Goal: Navigation & Orientation: Find specific page/section

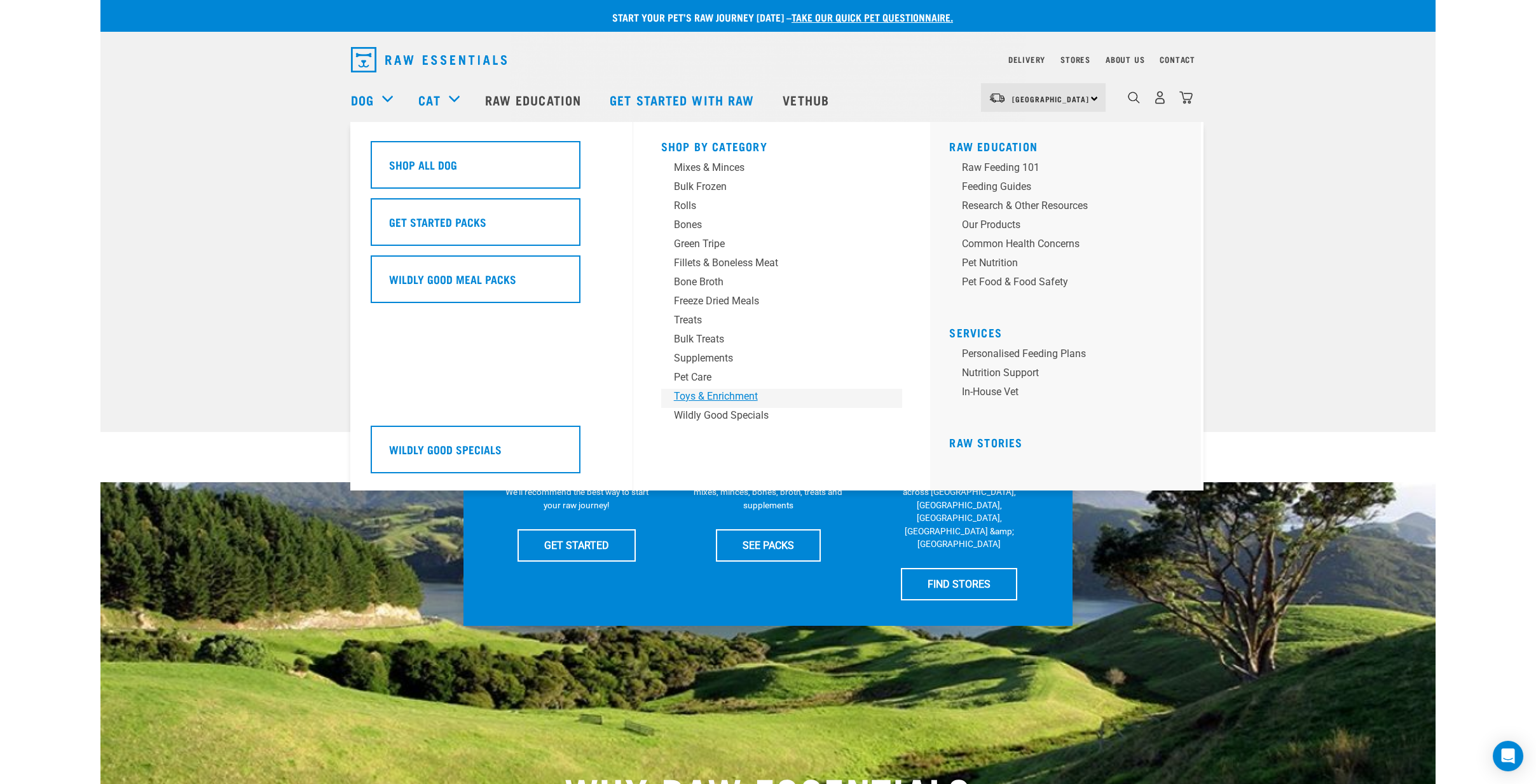
click at [705, 395] on div "Toys & Enrichment" at bounding box center [773, 396] width 198 height 15
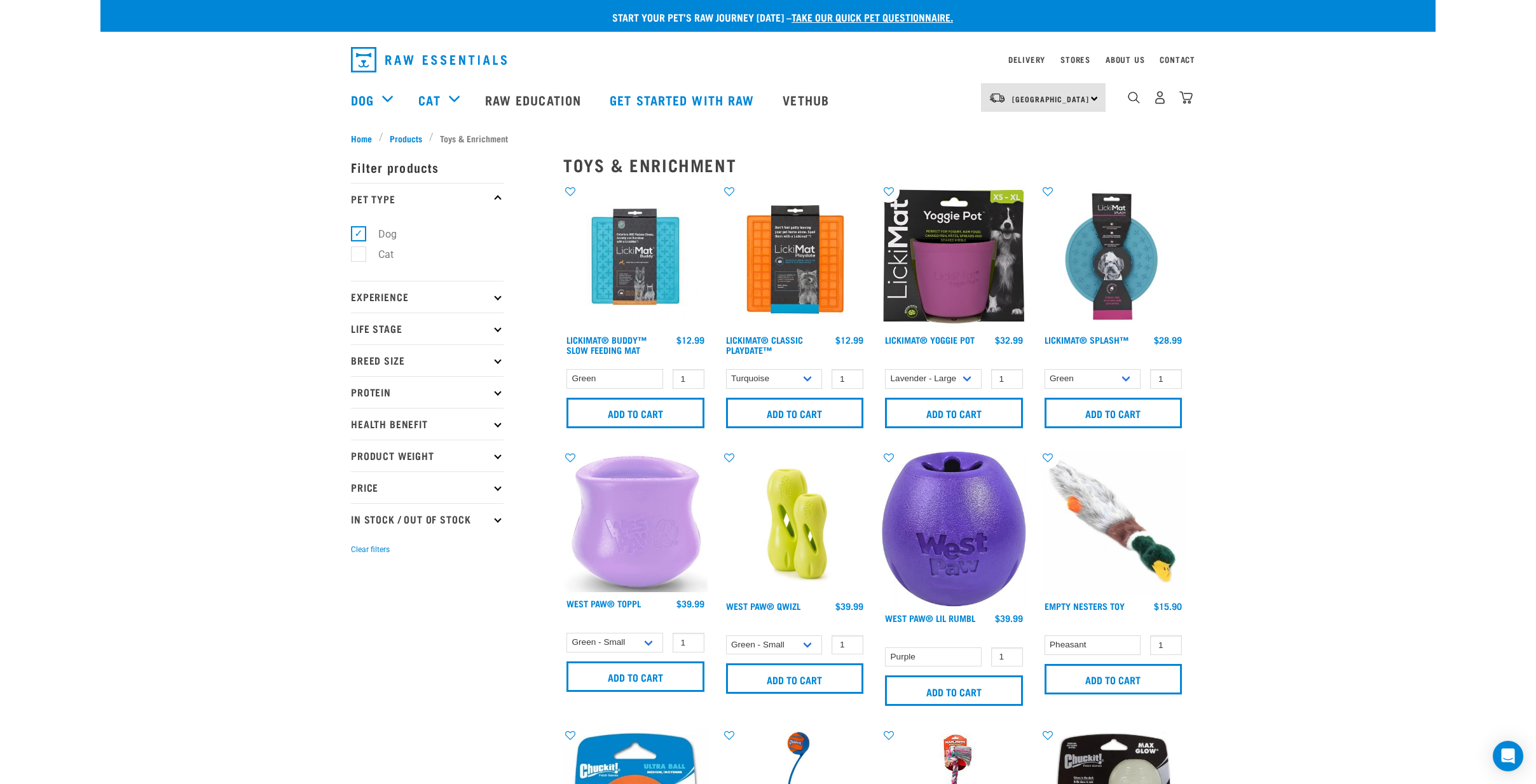
click at [359, 234] on label "Dog" at bounding box center [379, 234] width 44 height 16
click at [359, 234] on input "Dog" at bounding box center [355, 232] width 9 height 9
checkbox input "false"
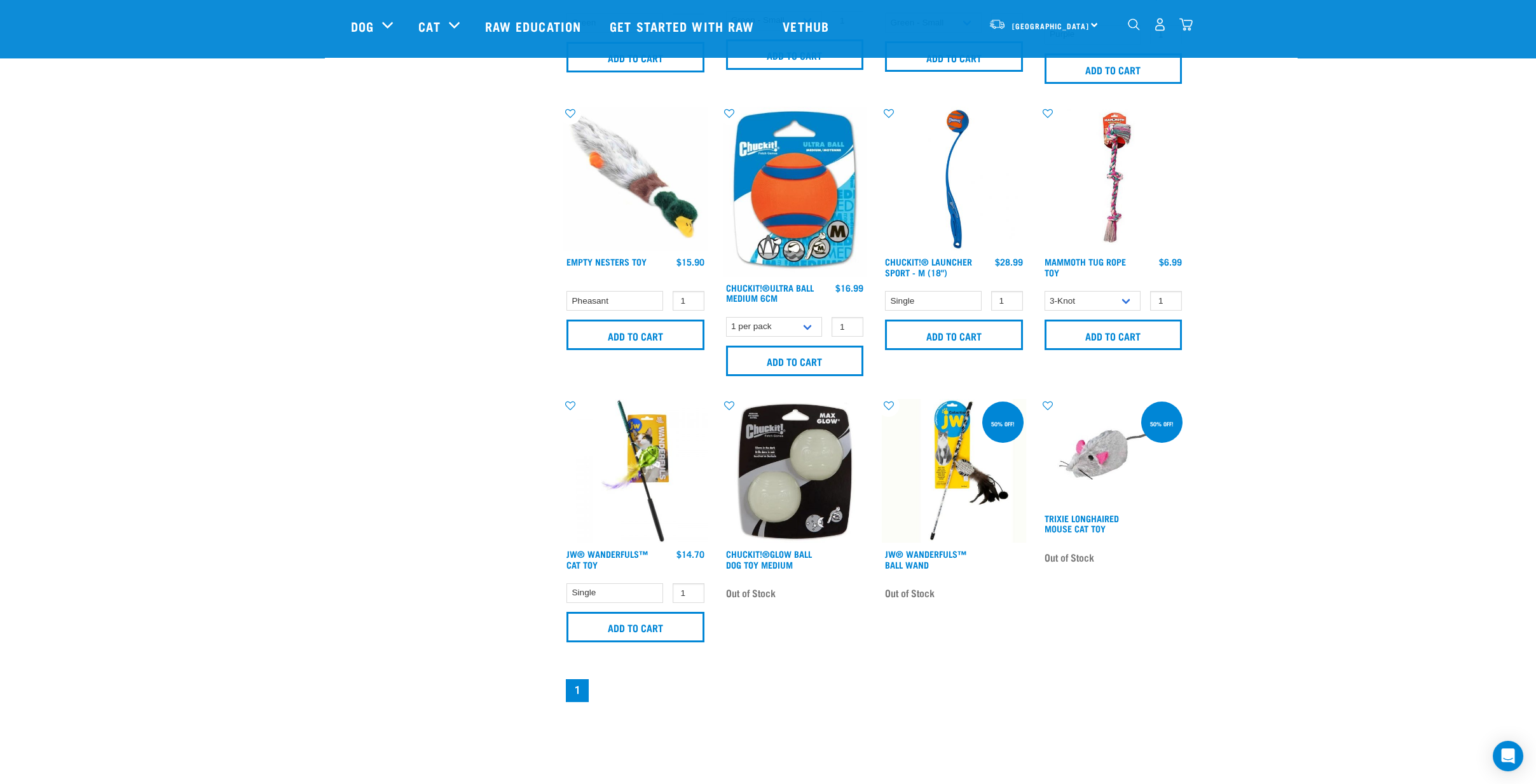
scroll to position [564, 0]
